Goal: Use online tool/utility

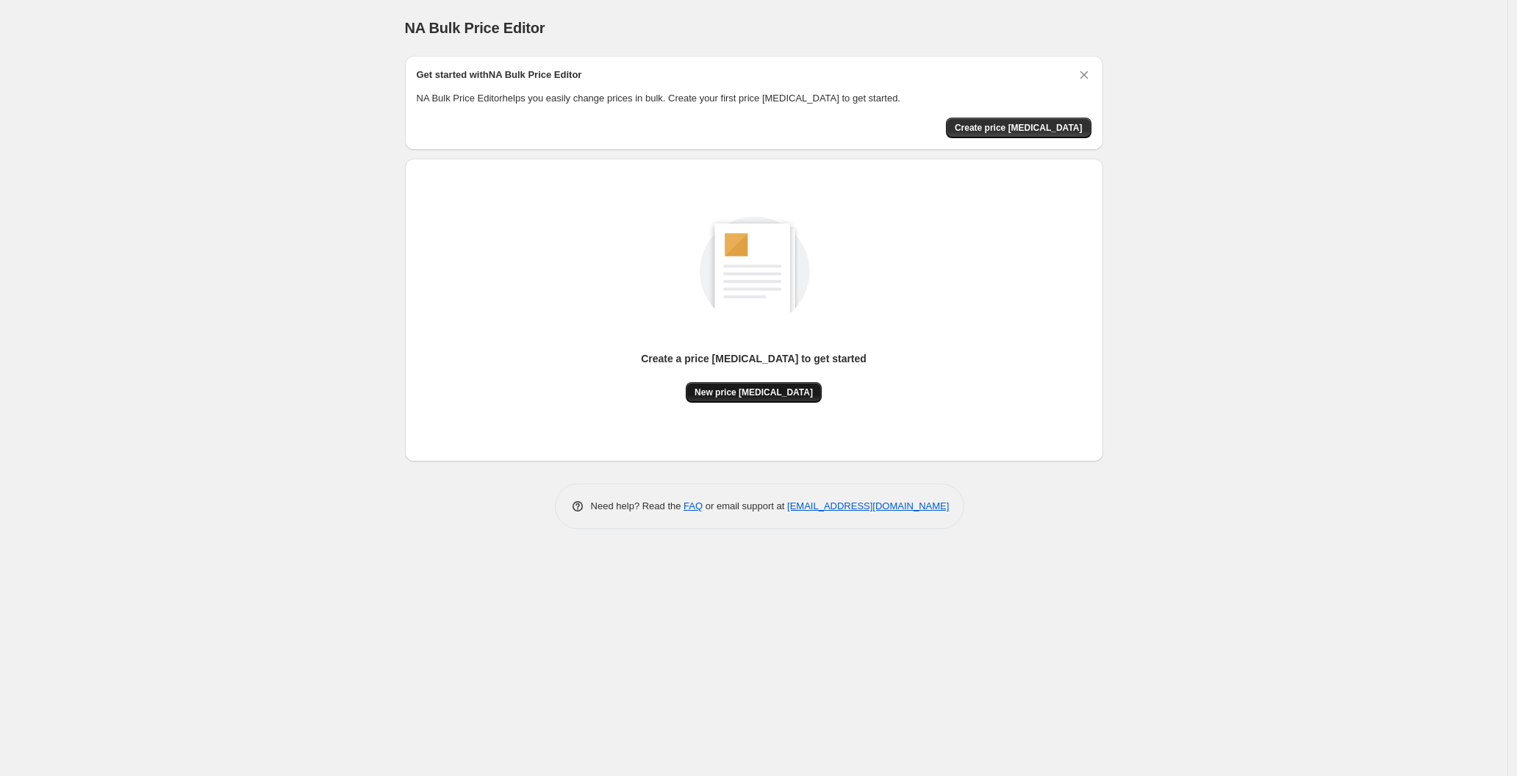
click at [763, 390] on span "New price [MEDICAL_DATA]" at bounding box center [754, 393] width 118 height 12
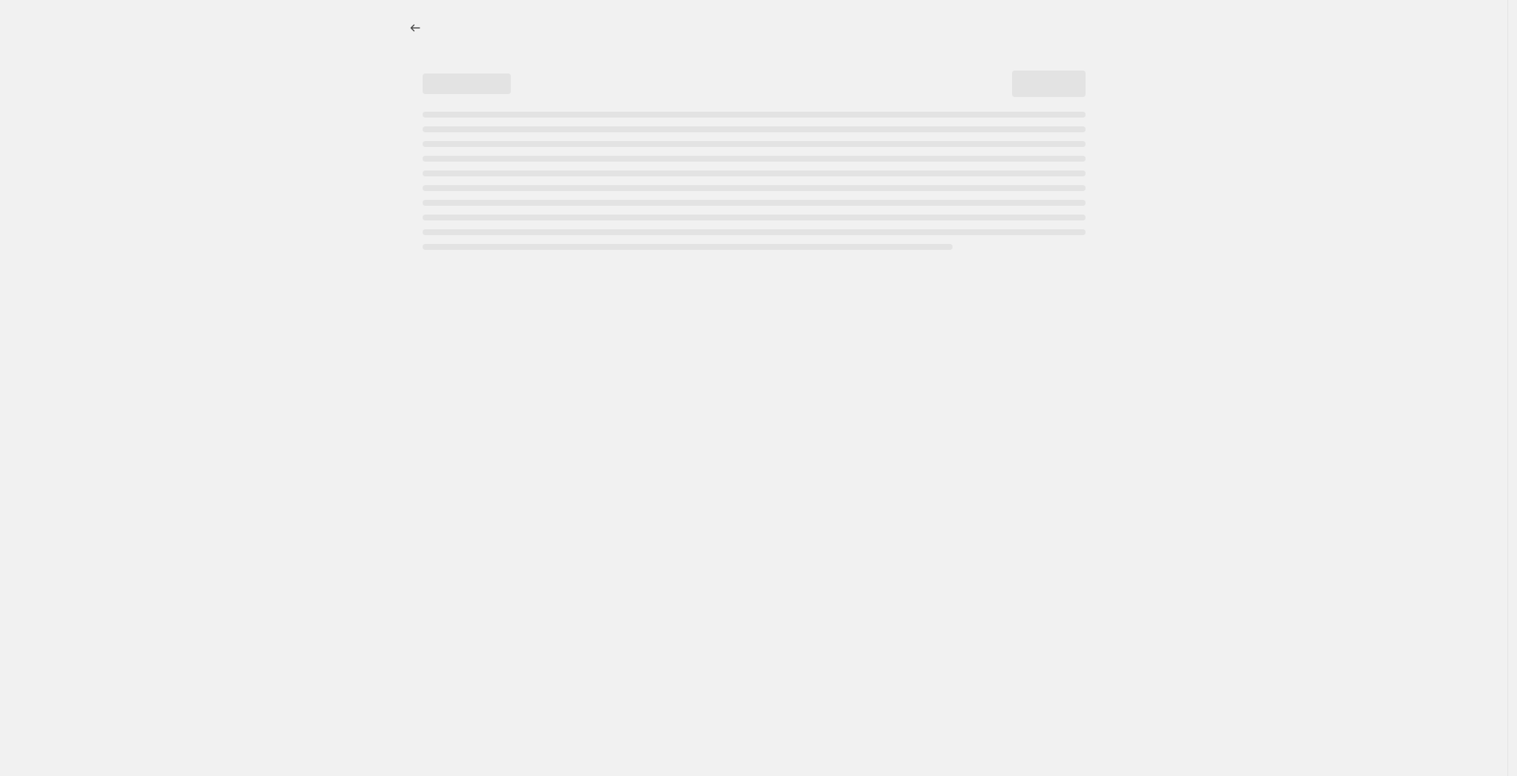
select select "percentage"
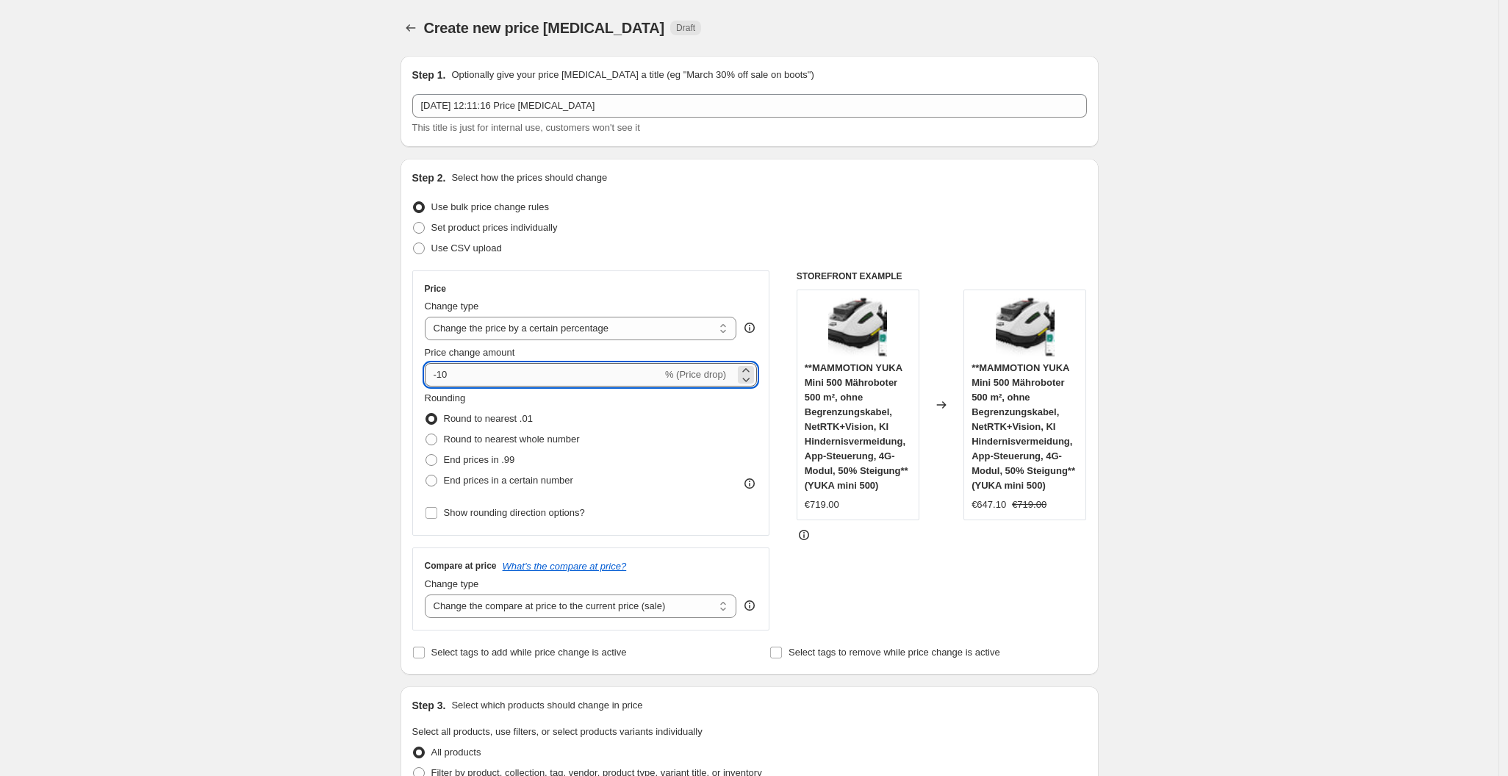
click at [581, 374] on input "-10" at bounding box center [543, 375] width 237 height 24
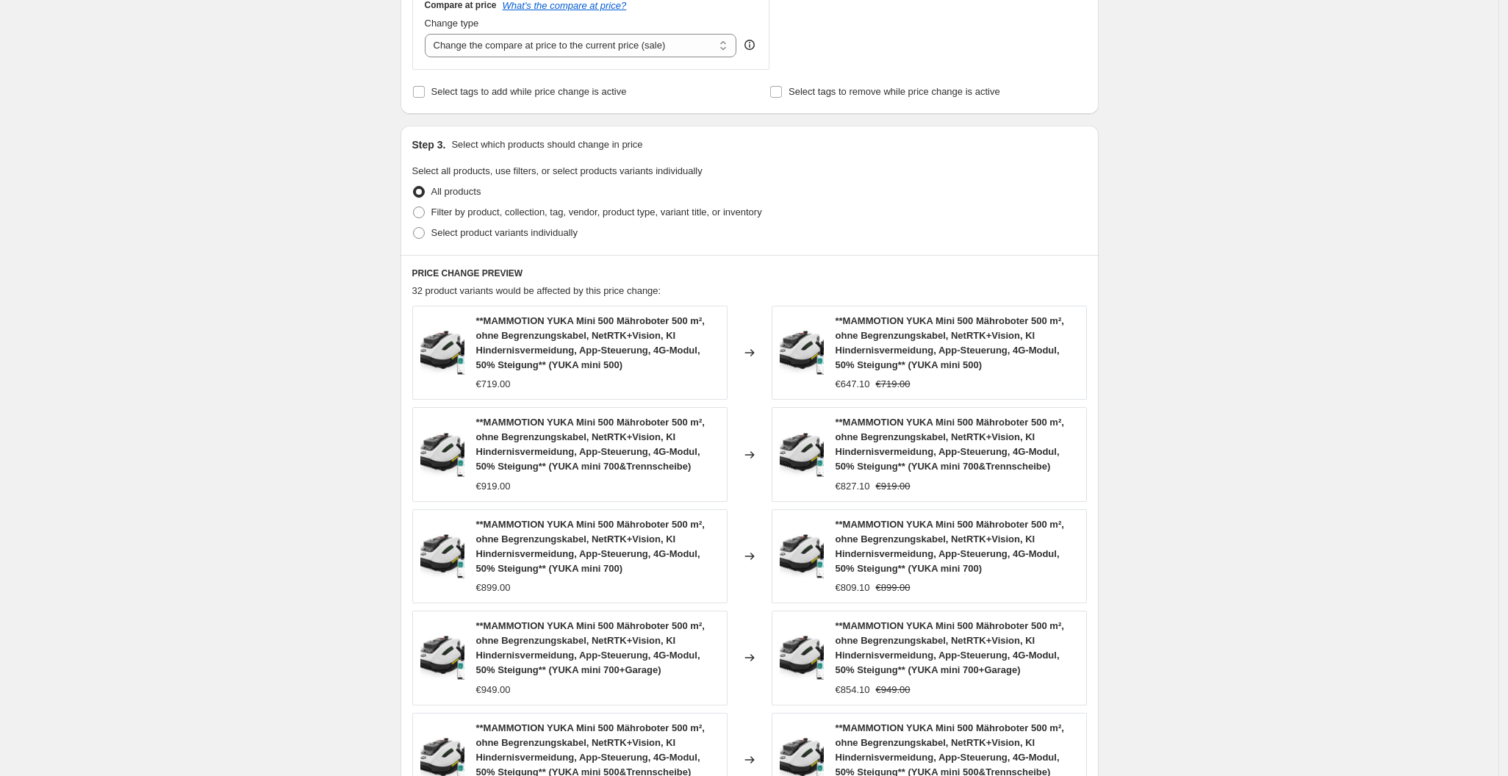
scroll to position [867, 0]
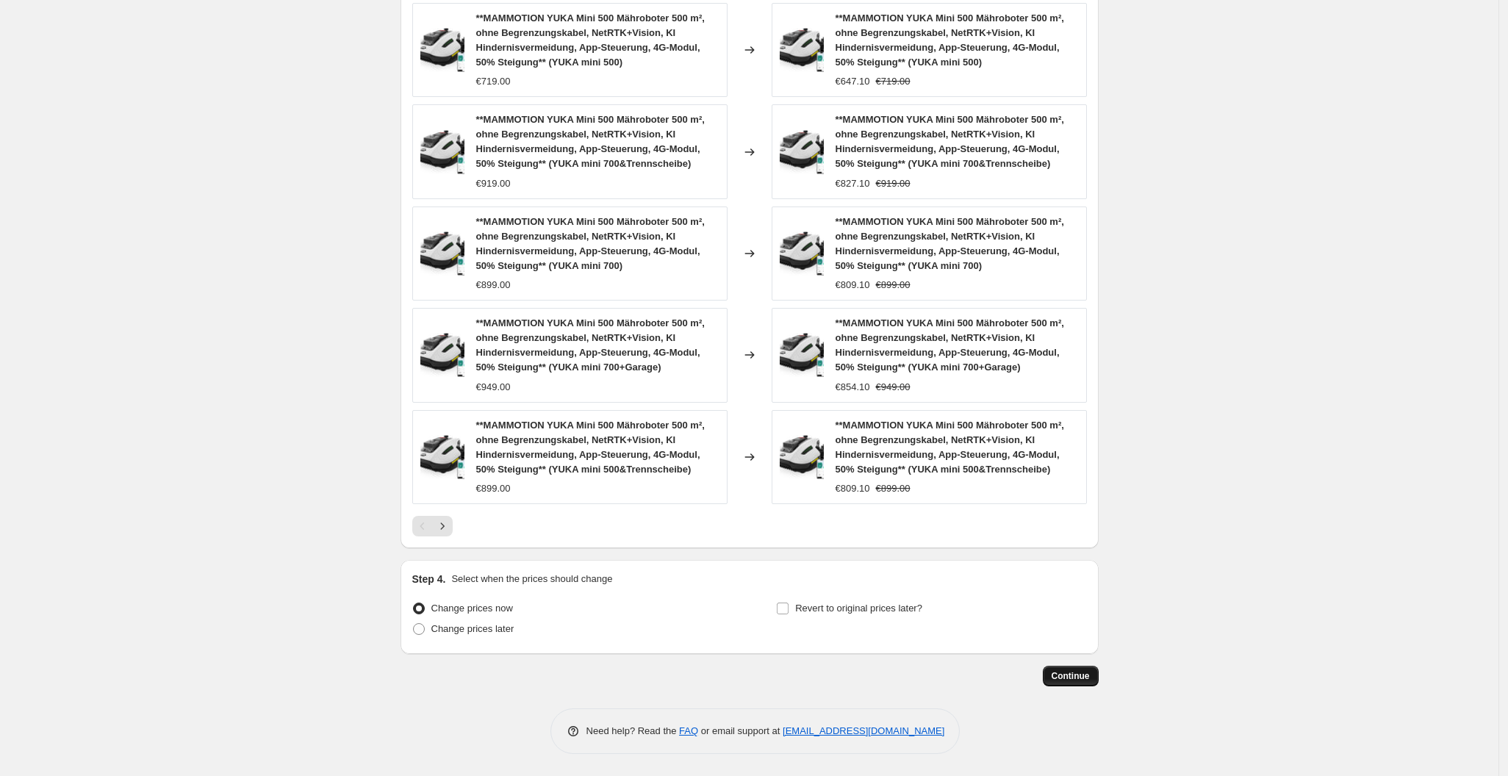
type input "-30"
click at [1090, 679] on span "Continue" at bounding box center [1071, 676] width 38 height 12
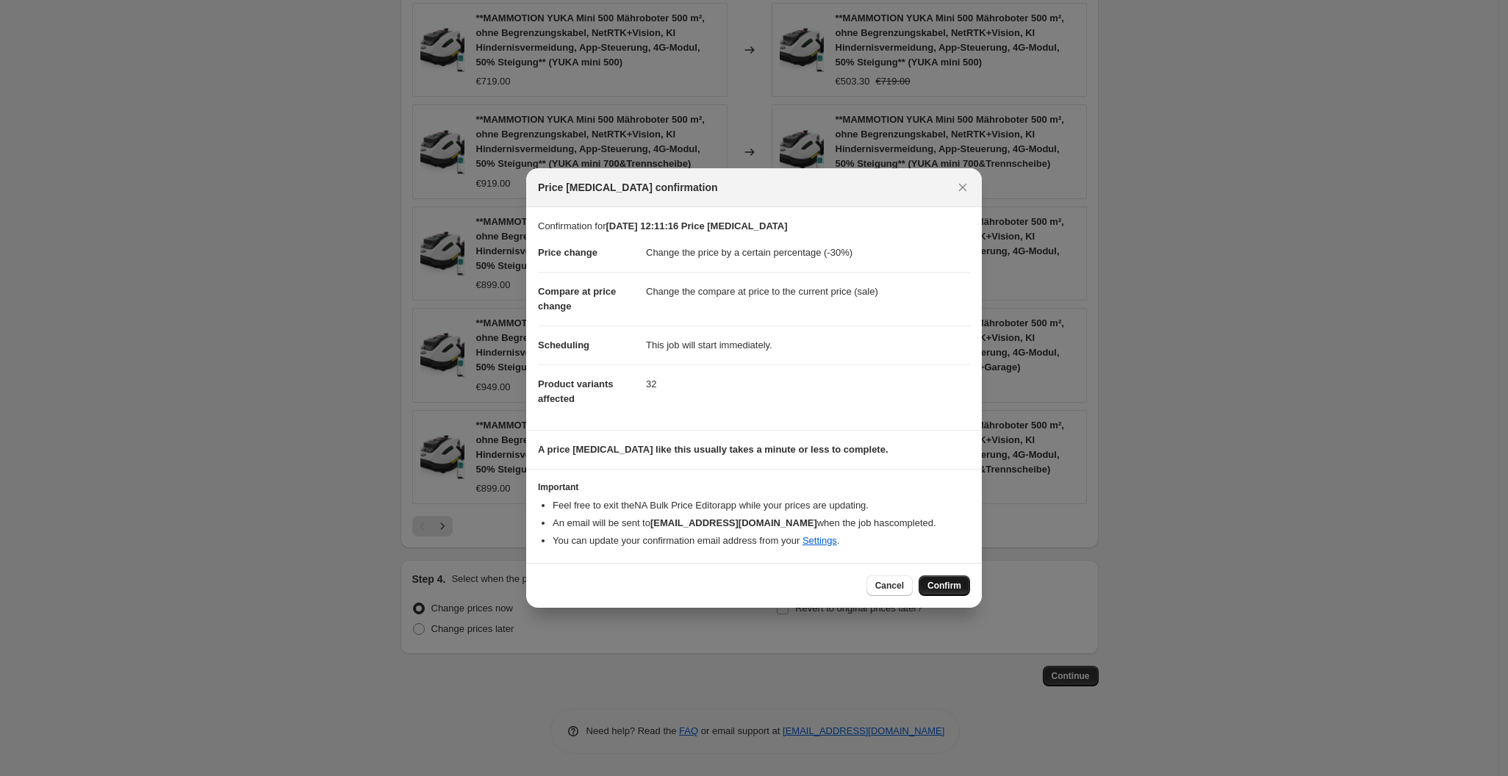
click at [931, 579] on button "Confirm" at bounding box center [944, 586] width 51 height 21
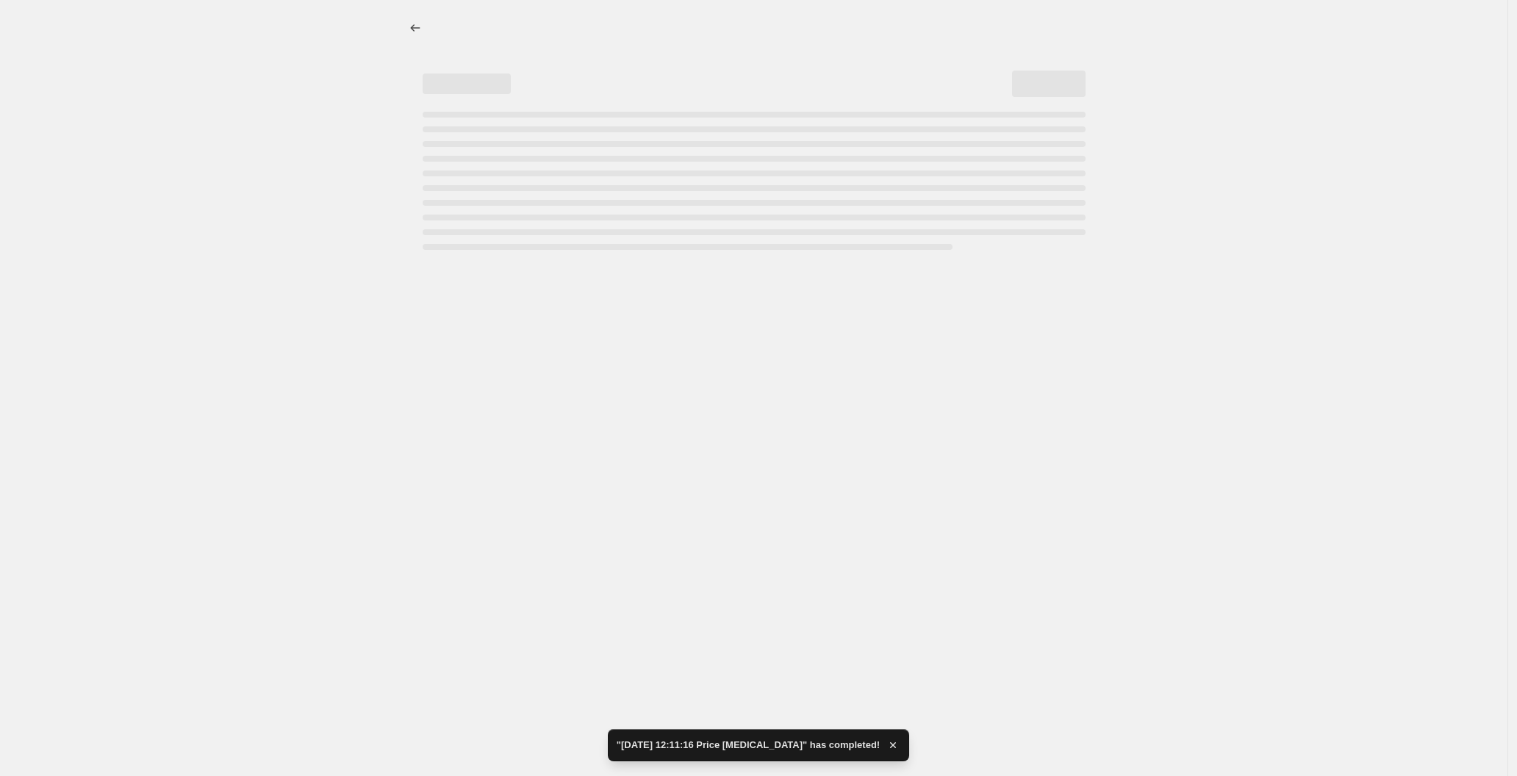
select select "percentage"
